Goal: Transaction & Acquisition: Purchase product/service

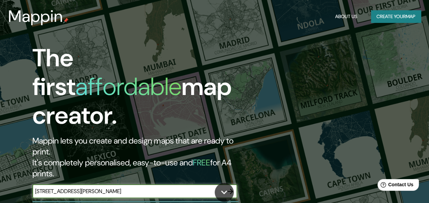
type input "[STREET_ADDRESS][PERSON_NAME]"
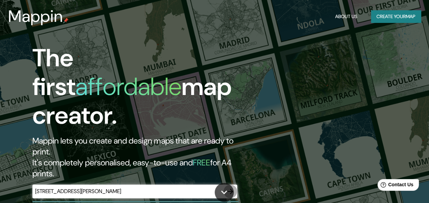
click at [228, 187] on icon "button" at bounding box center [231, 191] width 8 height 8
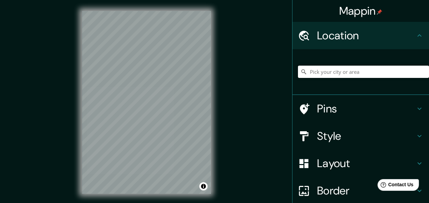
click at [346, 74] on input "Pick your city or area" at bounding box center [363, 72] width 131 height 12
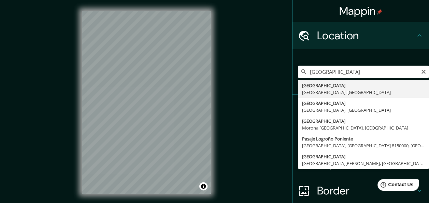
type input "[GEOGRAPHIC_DATA], [GEOGRAPHIC_DATA], [GEOGRAPHIC_DATA]"
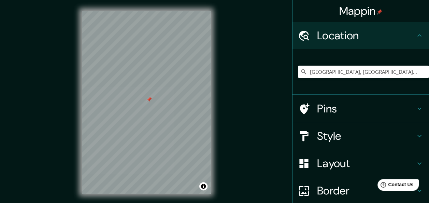
click at [149, 100] on div at bounding box center [149, 99] width 5 height 5
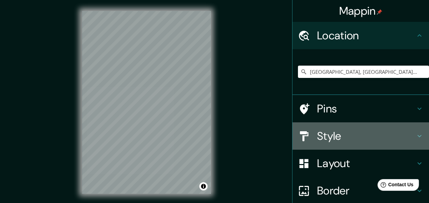
click at [369, 135] on h4 "Style" at bounding box center [366, 136] width 98 height 14
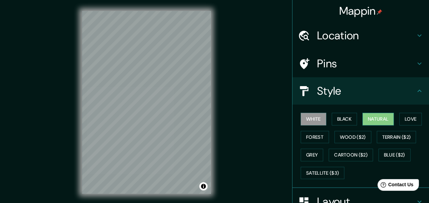
click at [372, 119] on button "Natural" at bounding box center [378, 119] width 31 height 13
click at [400, 120] on button "Love" at bounding box center [411, 119] width 23 height 13
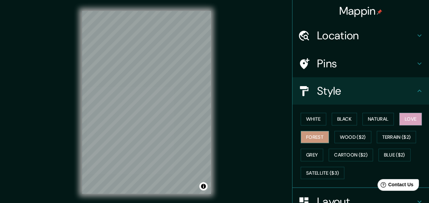
click at [313, 137] on button "Forest" at bounding box center [315, 137] width 28 height 13
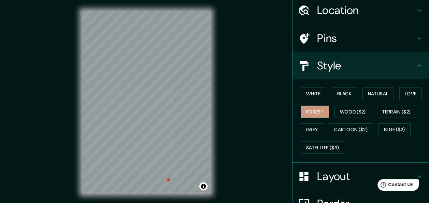
scroll to position [34, 0]
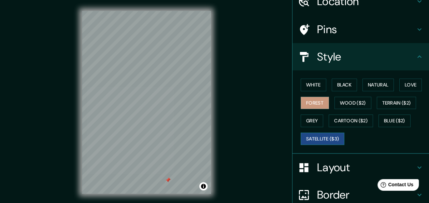
click at [325, 137] on button "Satellite ($3)" at bounding box center [323, 139] width 44 height 13
click at [312, 120] on button "Grey" at bounding box center [312, 120] width 23 height 13
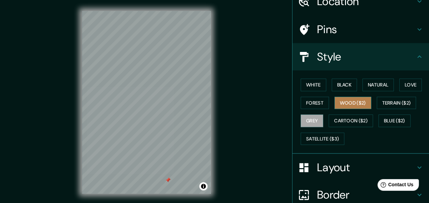
click at [340, 103] on button "Wood ($2)" at bounding box center [353, 103] width 37 height 13
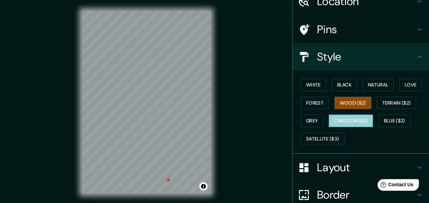
click at [345, 121] on button "Cartoon ($2)" at bounding box center [351, 120] width 44 height 13
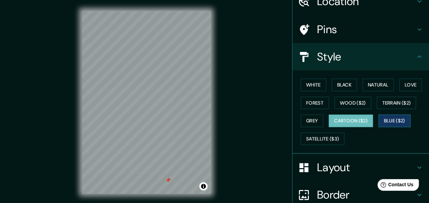
click at [392, 122] on button "Blue ($2)" at bounding box center [395, 120] width 32 height 13
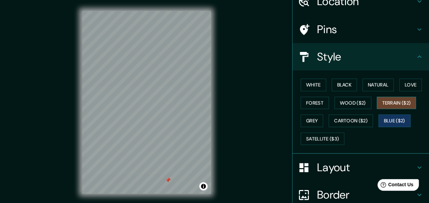
click at [385, 106] on button "Terrain ($2)" at bounding box center [397, 103] width 40 height 13
click at [307, 106] on button "Forest" at bounding box center [315, 103] width 28 height 13
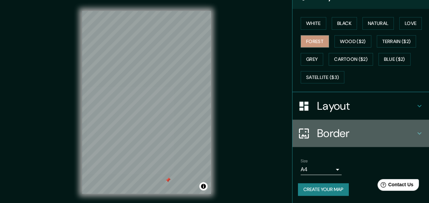
click at [416, 133] on icon at bounding box center [420, 133] width 8 height 8
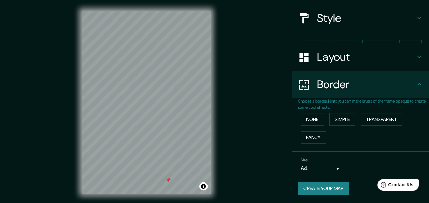
scroll to position [61, 0]
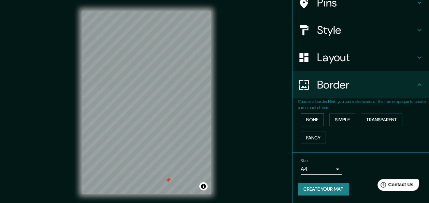
click at [312, 120] on button "None" at bounding box center [312, 119] width 23 height 13
click at [337, 123] on button "Simple" at bounding box center [343, 119] width 26 height 13
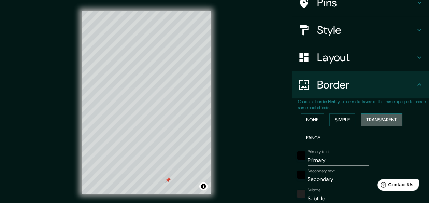
click at [371, 121] on button "Transparent" at bounding box center [382, 119] width 42 height 13
click at [316, 134] on button "Fancy" at bounding box center [313, 138] width 25 height 13
click at [311, 122] on button "None" at bounding box center [312, 119] width 23 height 13
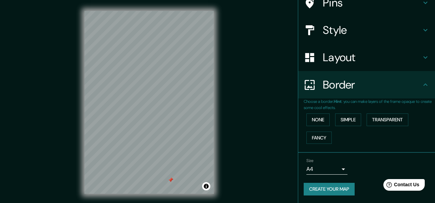
click at [334, 169] on body "Mappin Location [GEOGRAPHIC_DATA], [GEOGRAPHIC_DATA], [GEOGRAPHIC_DATA] Pins St…" at bounding box center [217, 101] width 435 height 203
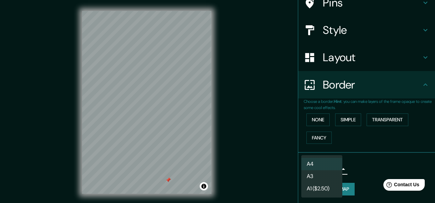
click at [325, 175] on li "A3" at bounding box center [321, 176] width 41 height 12
type input "a4"
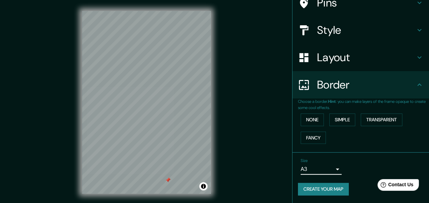
click at [351, 63] on h4 "Layout" at bounding box center [366, 58] width 98 height 14
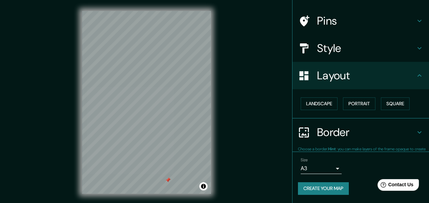
scroll to position [42, 0]
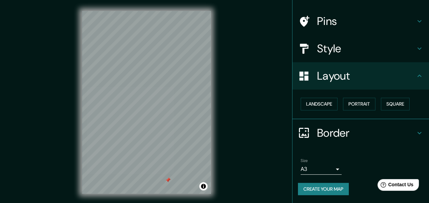
click at [333, 49] on h4 "Style" at bounding box center [366, 49] width 98 height 14
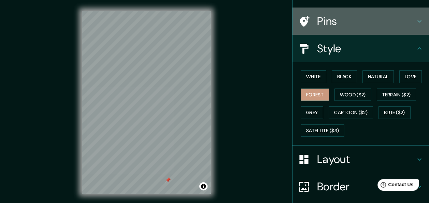
click at [345, 25] on h4 "Pins" at bounding box center [366, 21] width 98 height 14
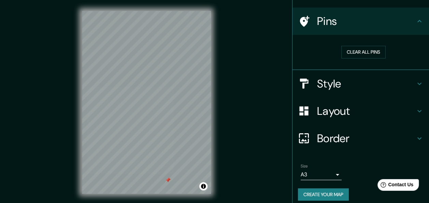
click at [345, 25] on h4 "Pins" at bounding box center [366, 21] width 98 height 14
click at [333, 193] on button "Create your map" at bounding box center [323, 194] width 51 height 13
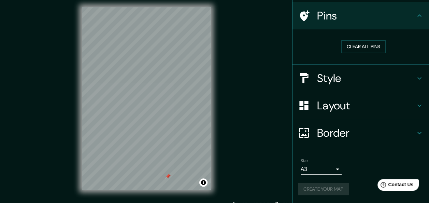
scroll to position [0, 0]
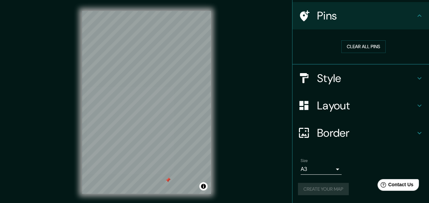
click at [308, 188] on div "Create your map" at bounding box center [361, 189] width 126 height 13
click at [341, 191] on button "Create your map" at bounding box center [323, 189] width 51 height 13
